Goal: Task Accomplishment & Management: Manage account settings

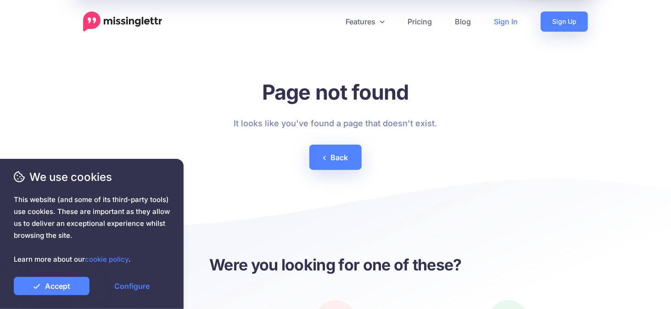
click at [503, 20] on link "Sign In" at bounding box center [506, 21] width 47 height 20
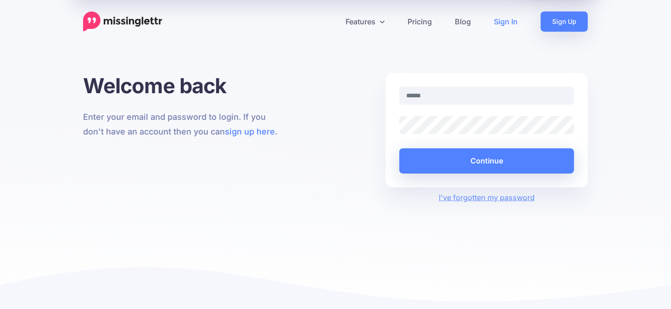
click at [455, 94] on input "text" at bounding box center [486, 96] width 175 height 18
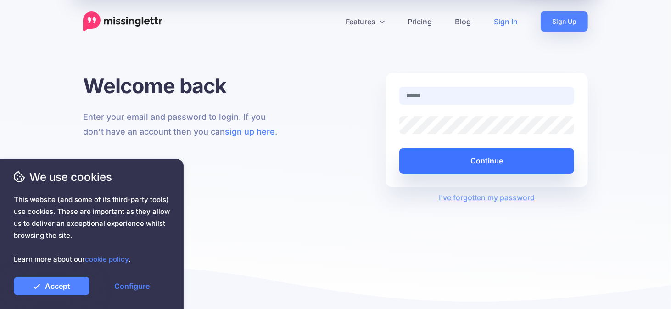
type input "**********"
click at [486, 165] on button "Continue" at bounding box center [486, 160] width 175 height 25
